Goal: Information Seeking & Learning: Learn about a topic

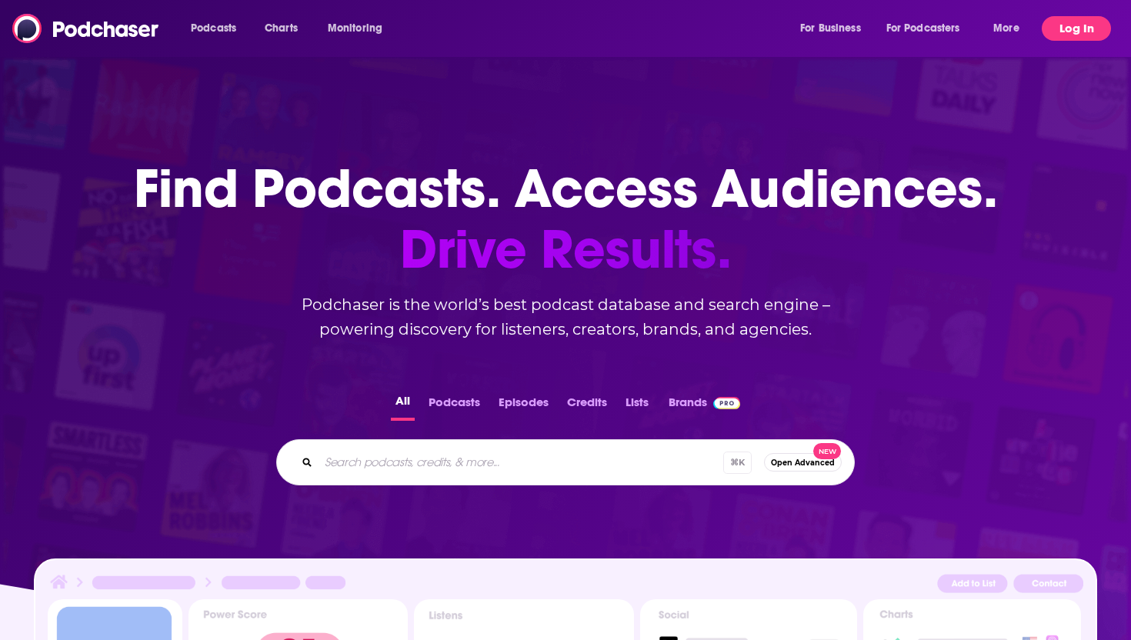
click at [1063, 28] on button "Log In" at bounding box center [1076, 28] width 69 height 25
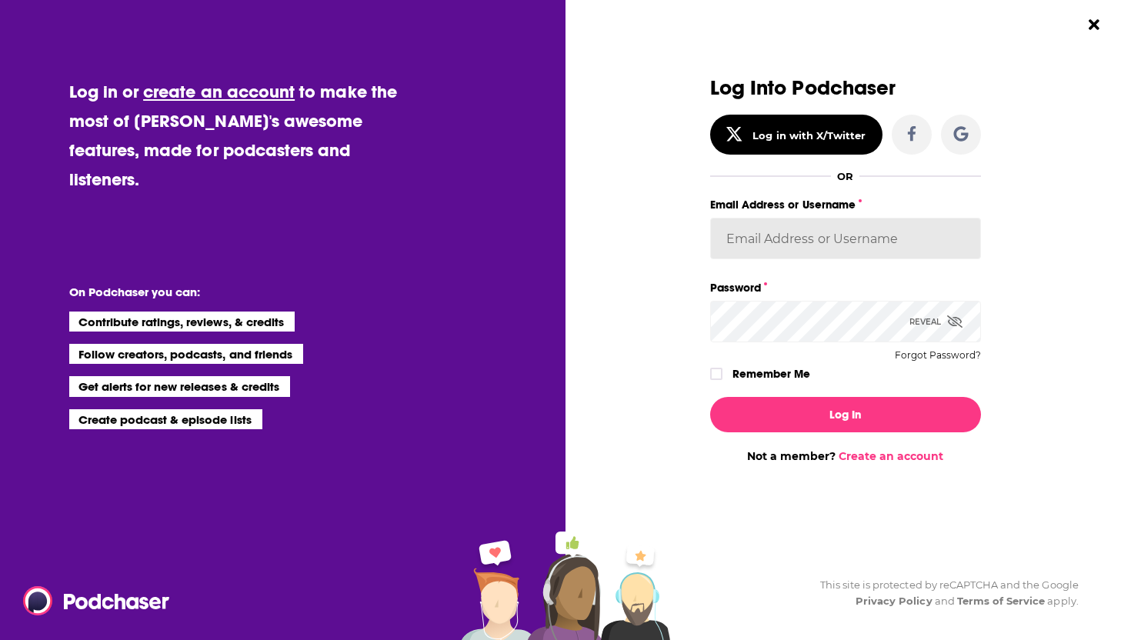
click at [897, 245] on input "Email Address or Username" at bounding box center [845, 239] width 271 height 42
click at [807, 236] on input "Email Address or Username" at bounding box center [845, 239] width 271 height 42
click at [792, 235] on input "Email Address or Username" at bounding box center [845, 239] width 271 height 42
type input "reagan@zilkermedia.com"
click at [713, 373] on icon "Dialog" at bounding box center [716, 373] width 9 height 9
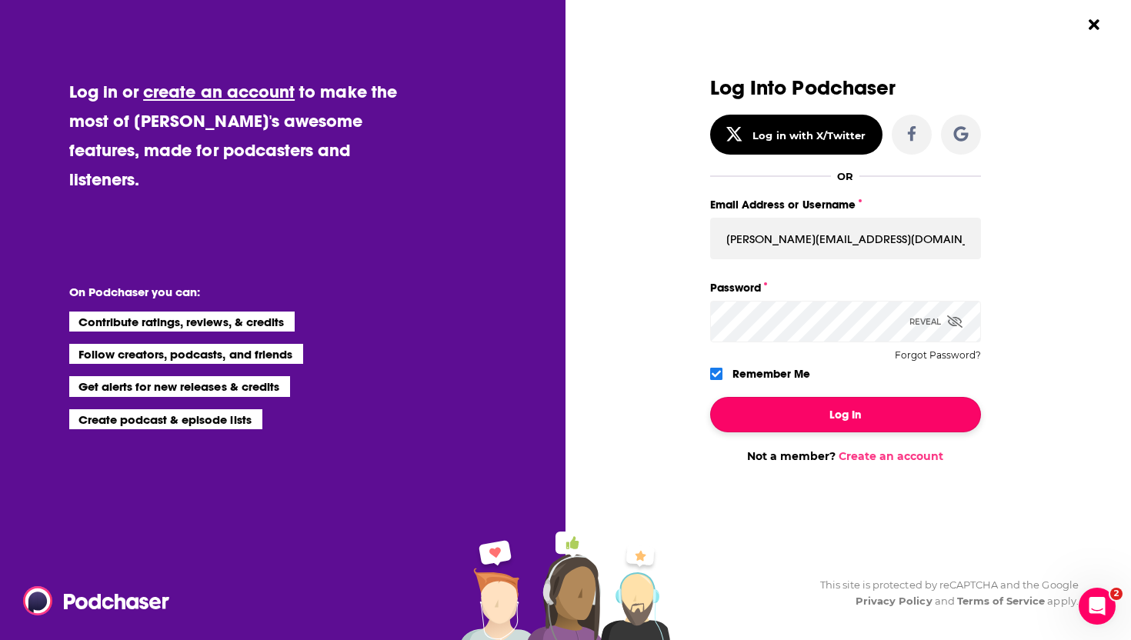
click at [805, 418] on button "Log In" at bounding box center [845, 414] width 271 height 35
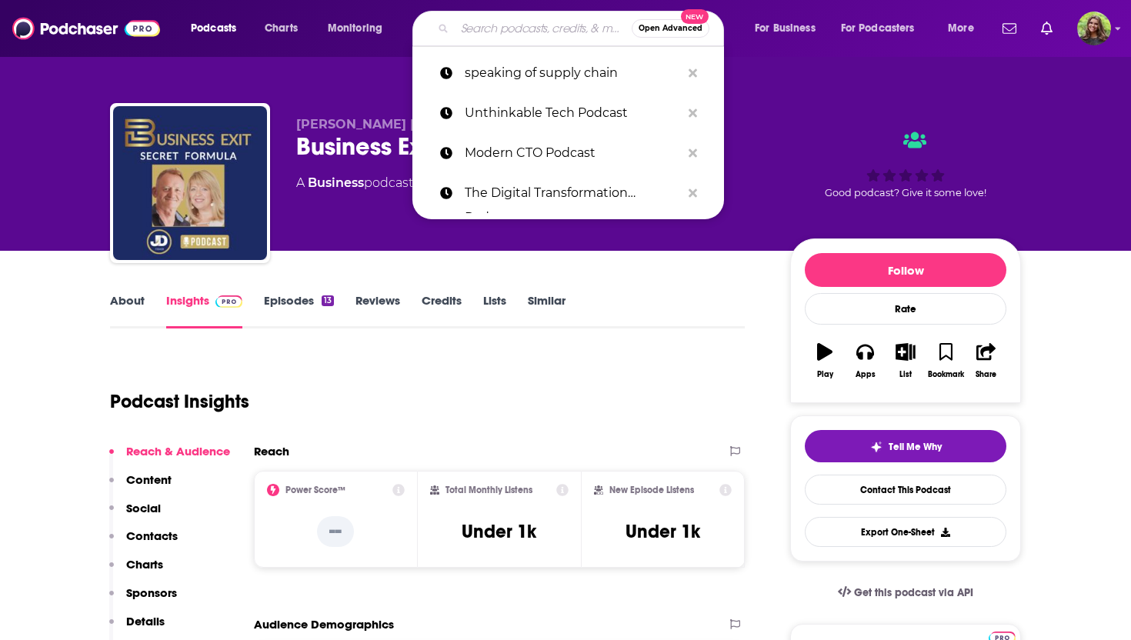
click at [472, 38] on input "Search podcasts, credits, & more..." at bounding box center [543, 28] width 177 height 25
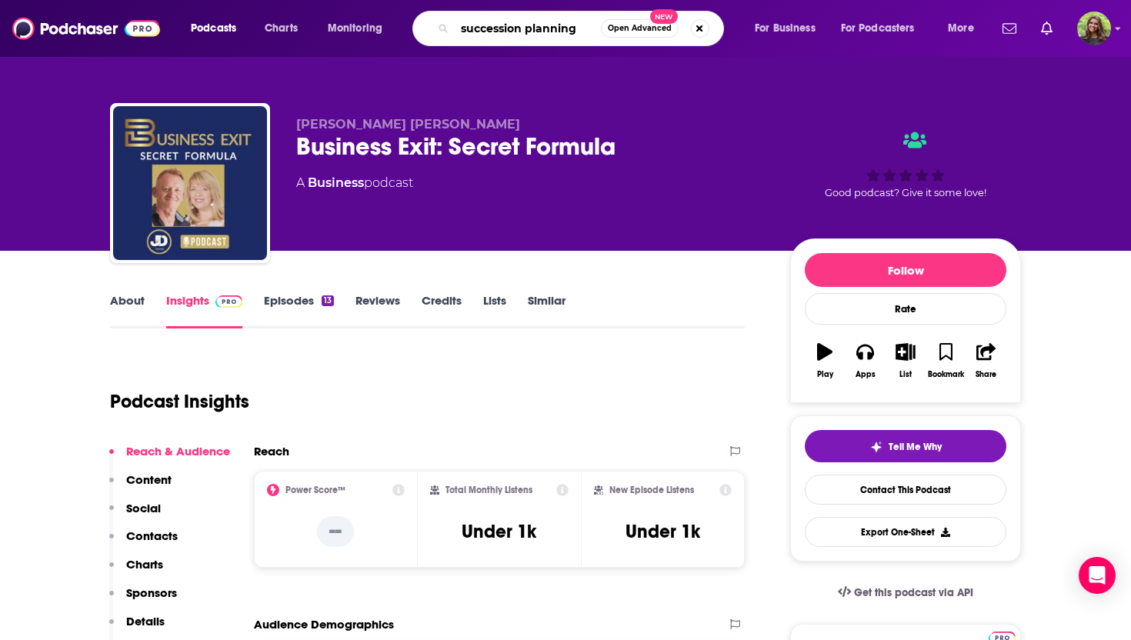
type input "succession planning"
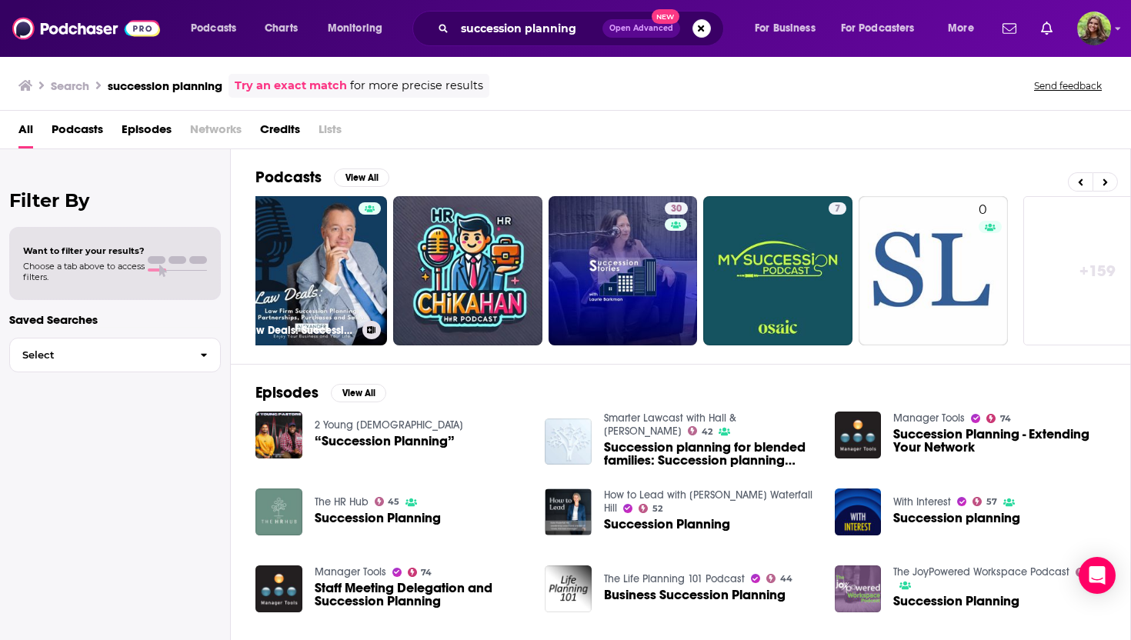
scroll to position [0, 532]
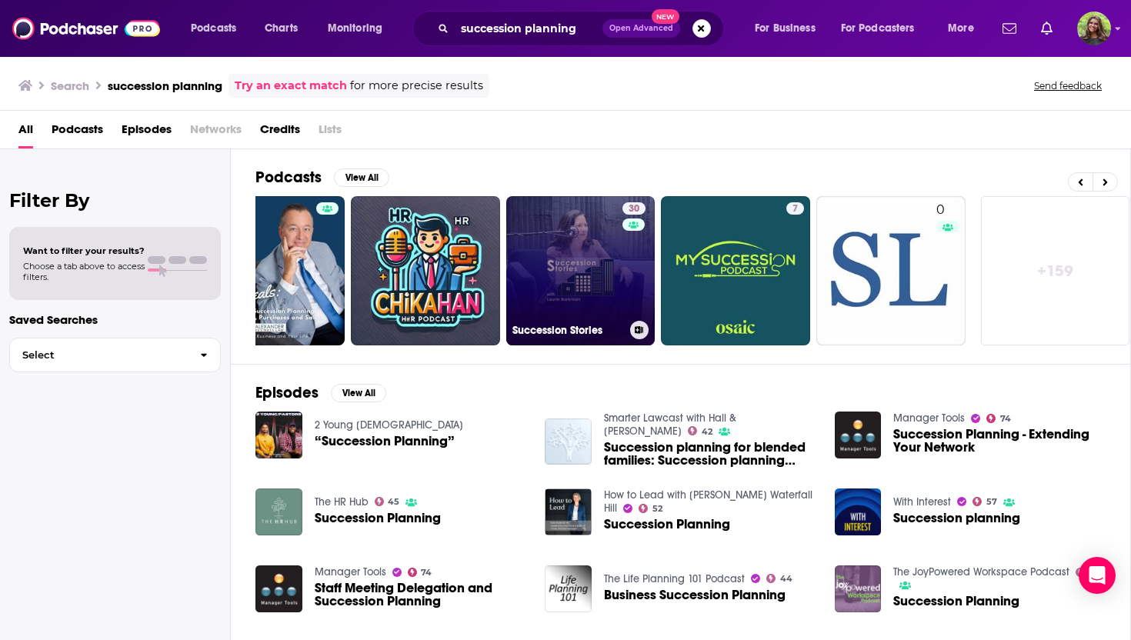
click at [578, 235] on link "30 Succession Stories" at bounding box center [580, 270] width 149 height 149
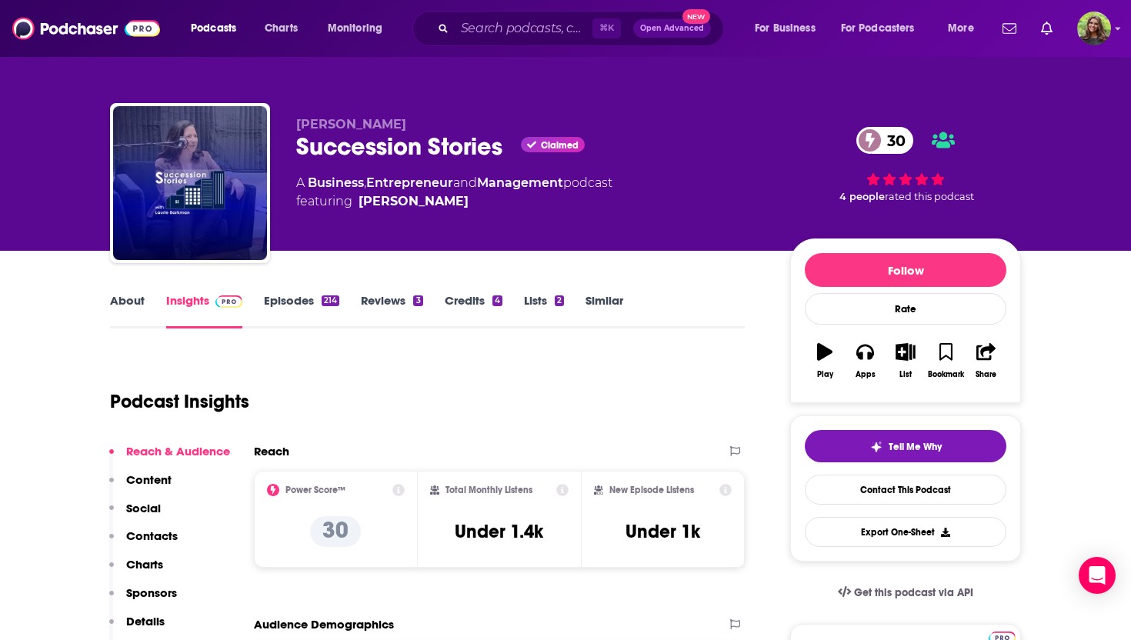
click at [131, 296] on link "About" at bounding box center [127, 310] width 35 height 35
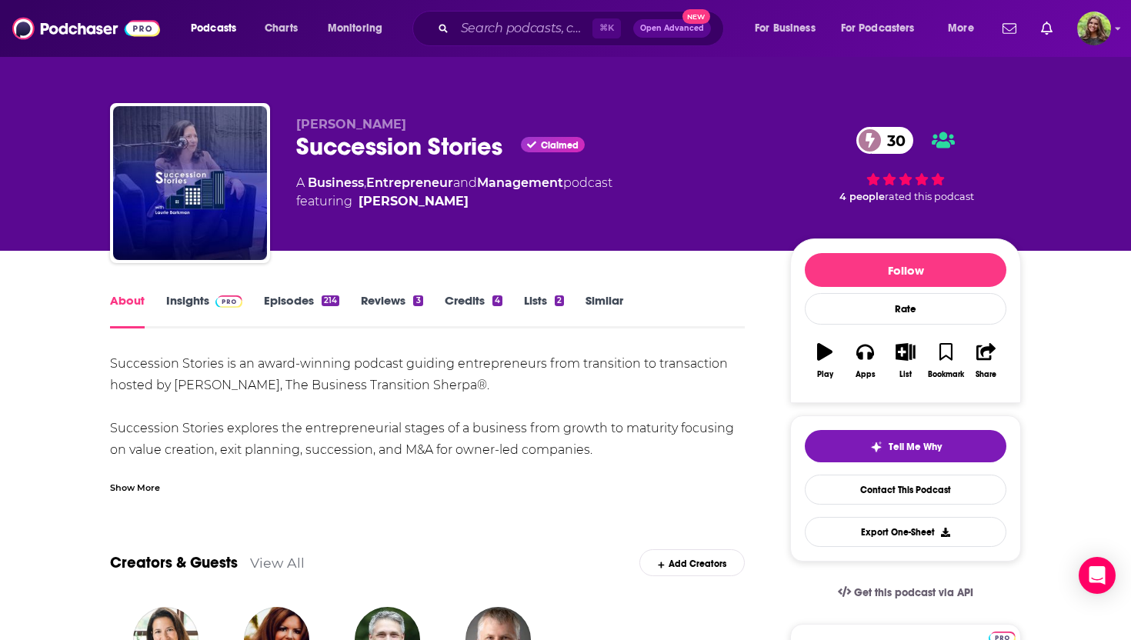
click at [282, 303] on link "Episodes 214" at bounding box center [301, 310] width 75 height 35
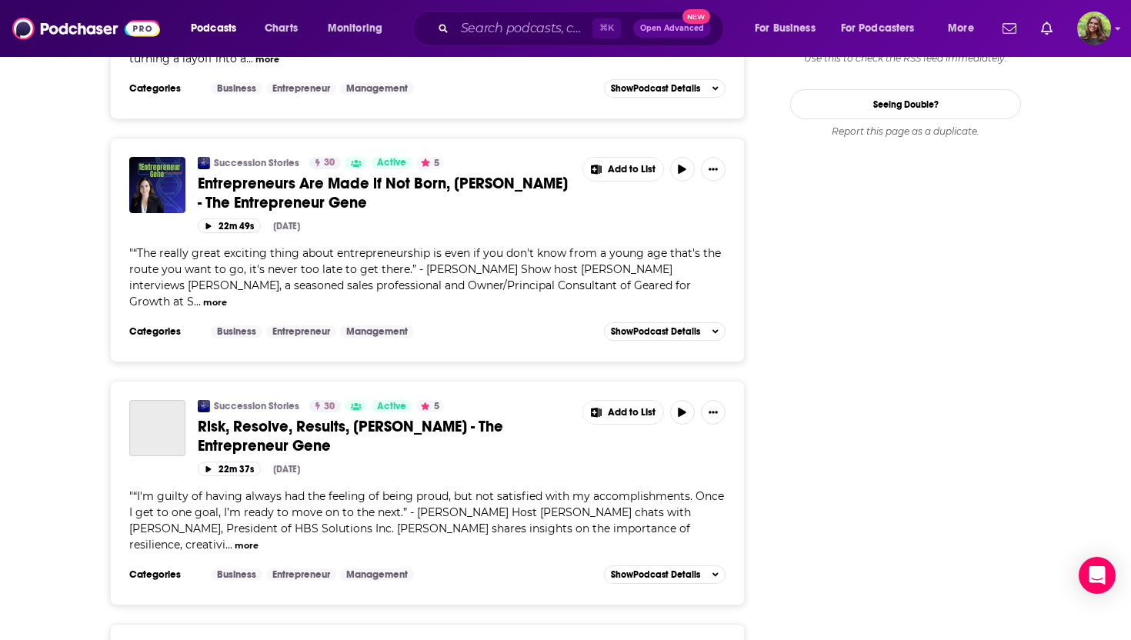
scroll to position [2006, 0]
